Goal: Transaction & Acquisition: Purchase product/service

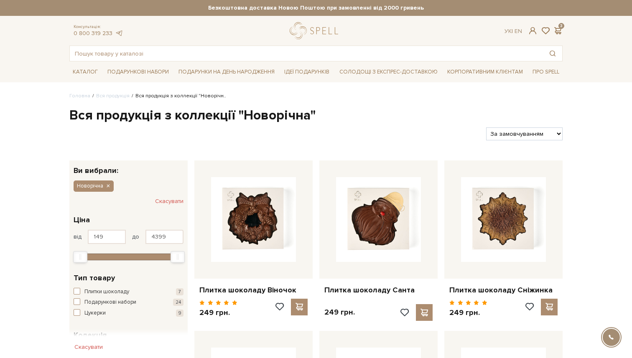
click at [563, 31] on div "Ук | En | 3" at bounding box center [534, 31] width 68 height 8
click at [561, 31] on span at bounding box center [558, 30] width 10 height 9
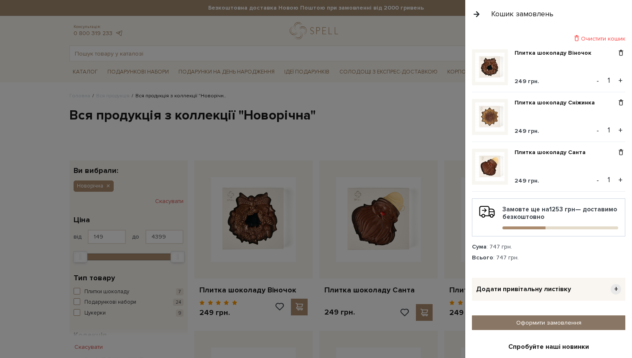
click at [543, 323] on link "Оформити замовлення" at bounding box center [549, 323] width 154 height 15
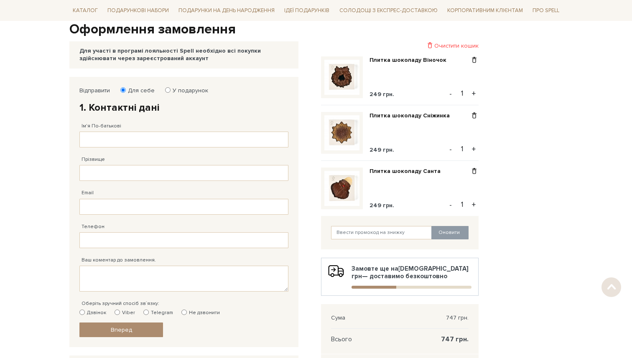
scroll to position [86, 0]
click at [385, 237] on input "text" at bounding box center [381, 233] width 101 height 13
type input "000245"
click at [456, 237] on button "Оновити" at bounding box center [450, 233] width 37 height 13
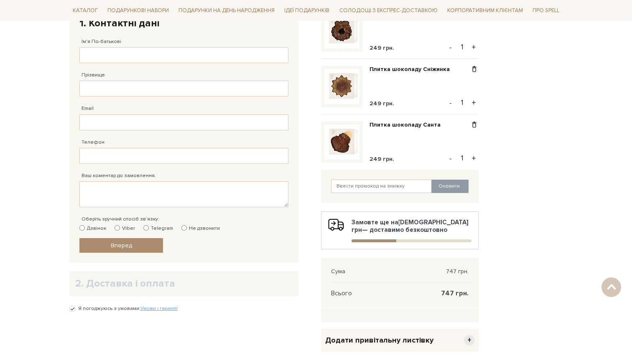
scroll to position [174, 0]
